Goal: Task Accomplishment & Management: Manage account settings

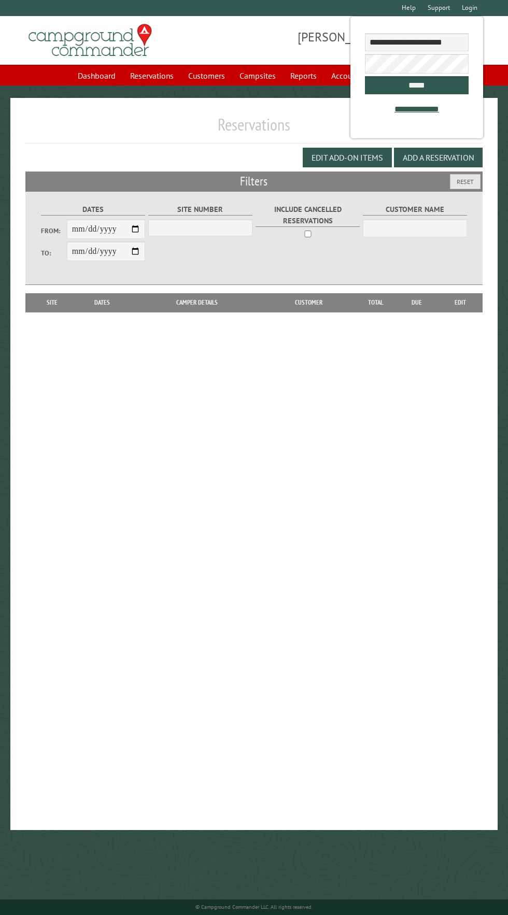
select select
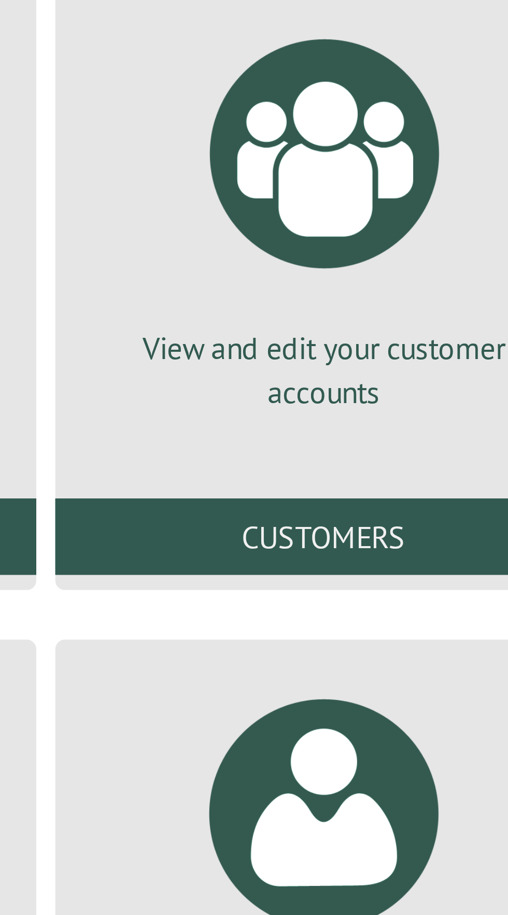
click at [297, 346] on link "View and edit your Campground Commander account" at bounding box center [251, 371] width 121 height 109
